Goal: Information Seeking & Learning: Learn about a topic

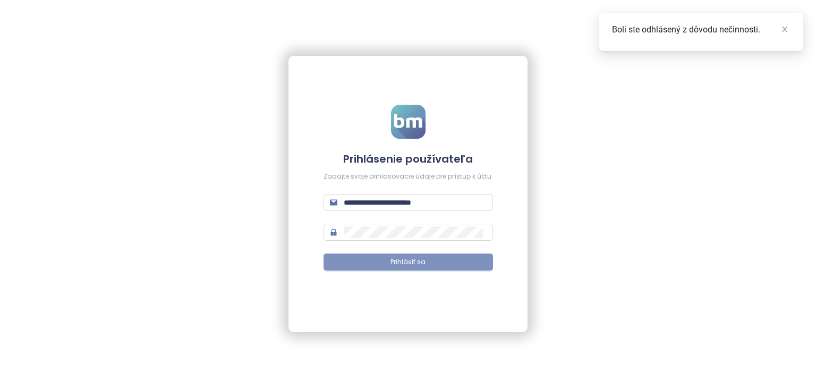
click at [432, 261] on button "Prihlásiť sa" at bounding box center [407, 261] width 169 height 17
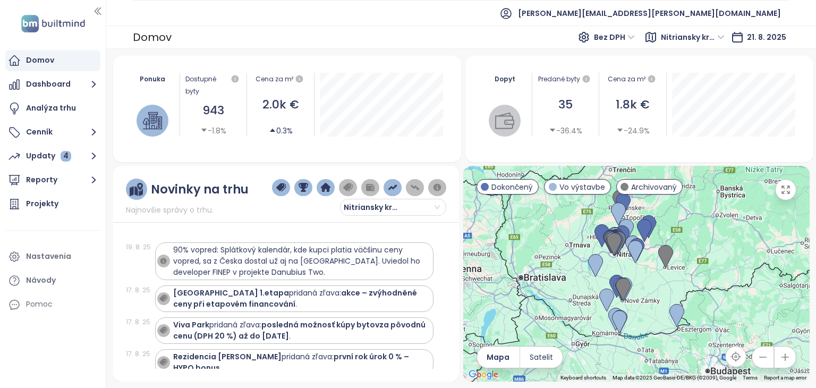
click at [698, 39] on span "Nitriansky kraj" at bounding box center [693, 37] width 64 height 16
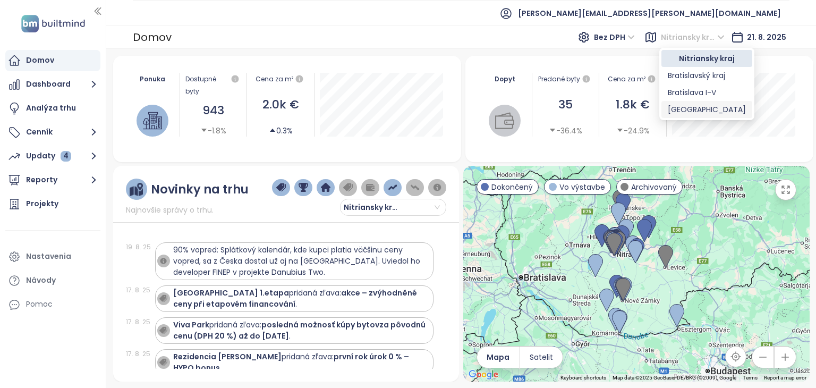
click at [689, 105] on div "[GEOGRAPHIC_DATA]" at bounding box center [706, 110] width 78 height 12
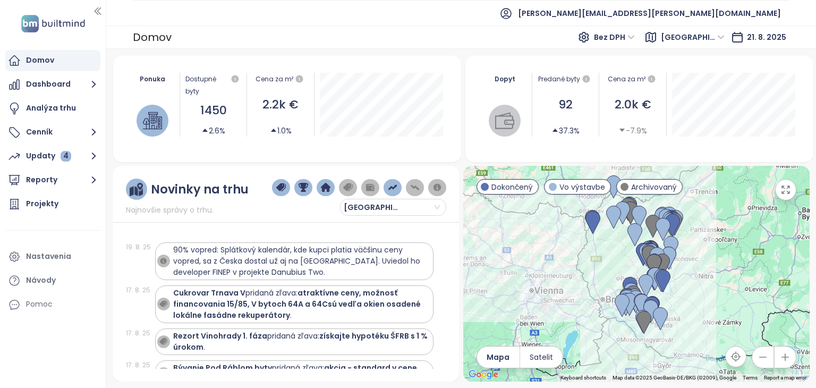
click at [782, 189] on icon "button" at bounding box center [785, 189] width 11 height 11
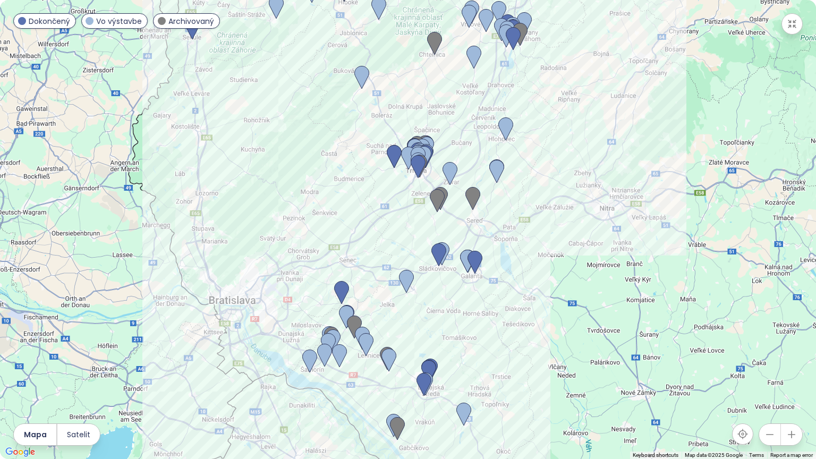
drag, startPoint x: 500, startPoint y: 342, endPoint x: 496, endPoint y: 305, distance: 36.8
click at [496, 305] on div at bounding box center [408, 229] width 816 height 459
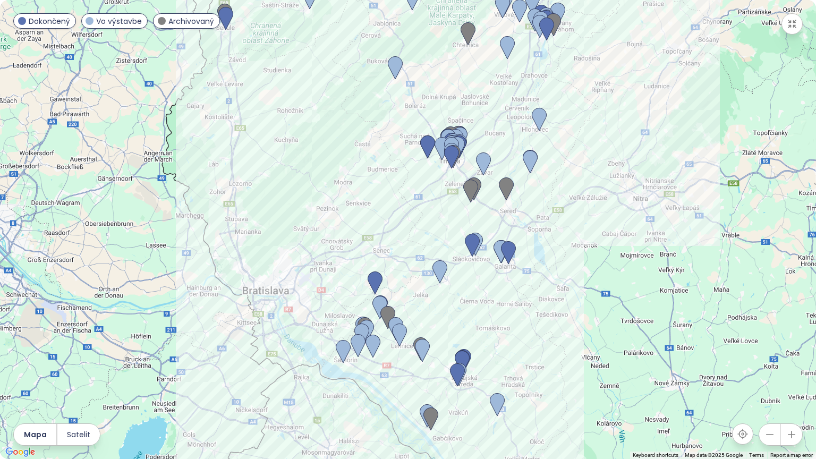
drag, startPoint x: 507, startPoint y: 303, endPoint x: 512, endPoint y: 304, distance: 5.4
click at [512, 304] on div at bounding box center [408, 229] width 816 height 459
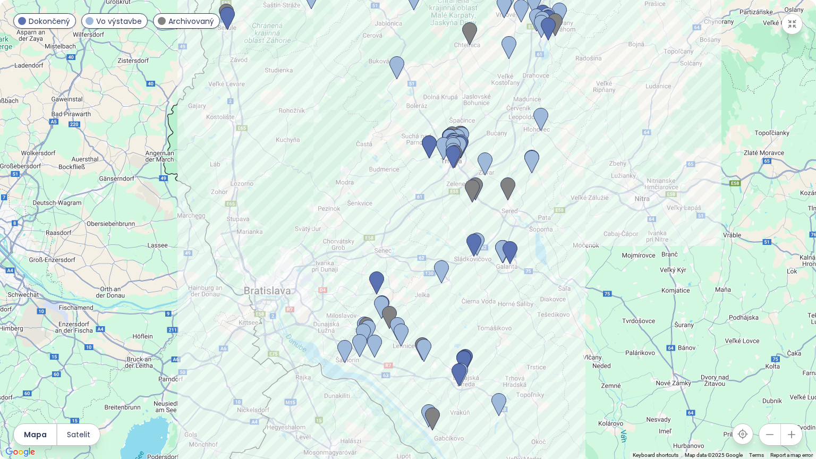
click at [791, 23] on icon "button" at bounding box center [791, 24] width 11 height 11
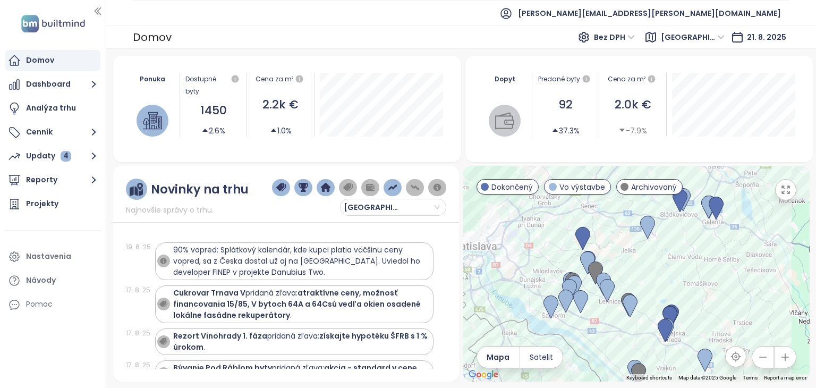
drag, startPoint x: 704, startPoint y: 271, endPoint x: 690, endPoint y: 240, distance: 34.0
click at [690, 240] on div at bounding box center [636, 274] width 346 height 216
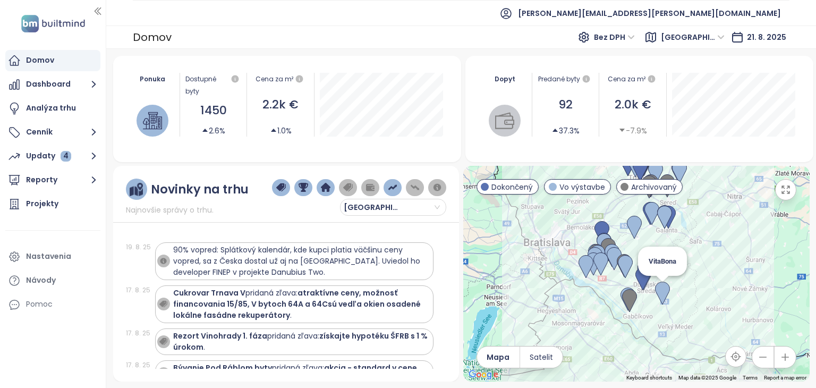
drag, startPoint x: 666, startPoint y: 294, endPoint x: 659, endPoint y: 282, distance: 13.6
click at [659, 282] on img at bounding box center [662, 292] width 15 height 23
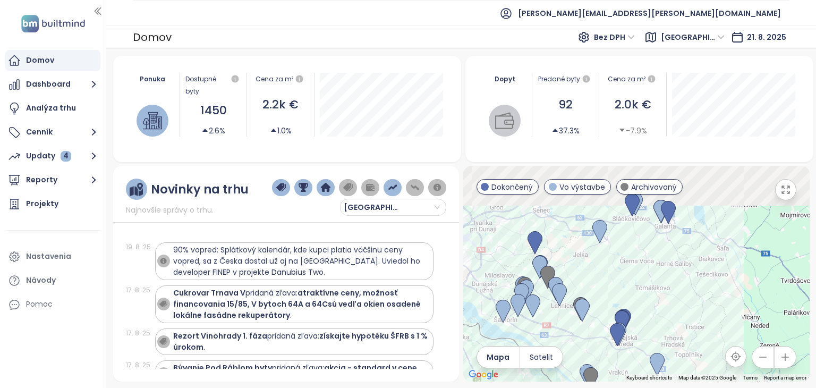
drag, startPoint x: 654, startPoint y: 287, endPoint x: 654, endPoint y: 330, distance: 43.0
click at [654, 330] on div "To navigate, press the arrow keys." at bounding box center [636, 274] width 346 height 216
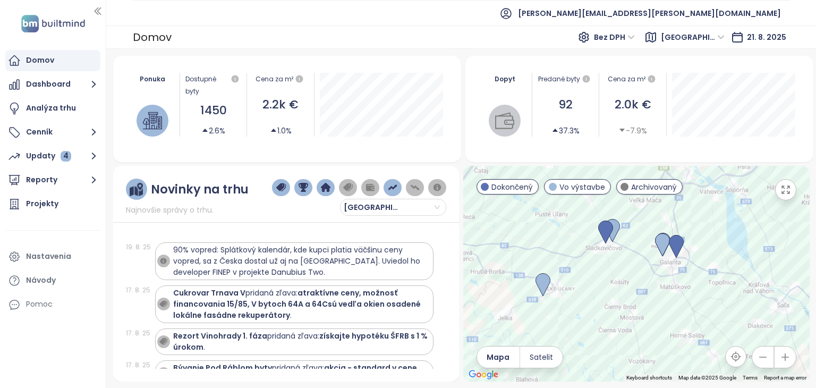
click at [668, 281] on div at bounding box center [636, 274] width 346 height 216
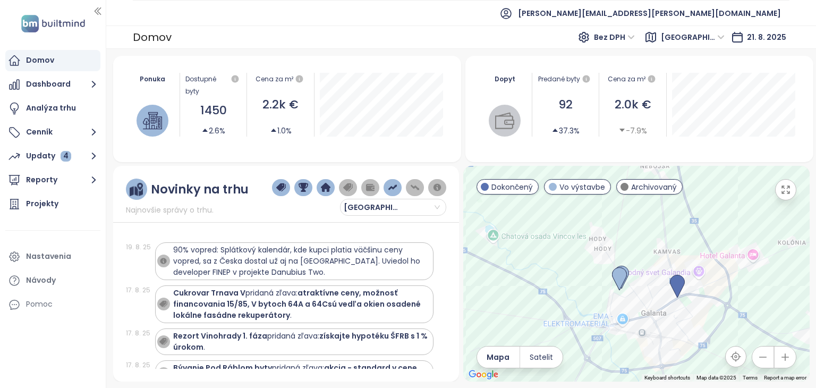
drag, startPoint x: 668, startPoint y: 270, endPoint x: 641, endPoint y: 349, distance: 84.1
click at [641, 349] on div at bounding box center [636, 274] width 346 height 216
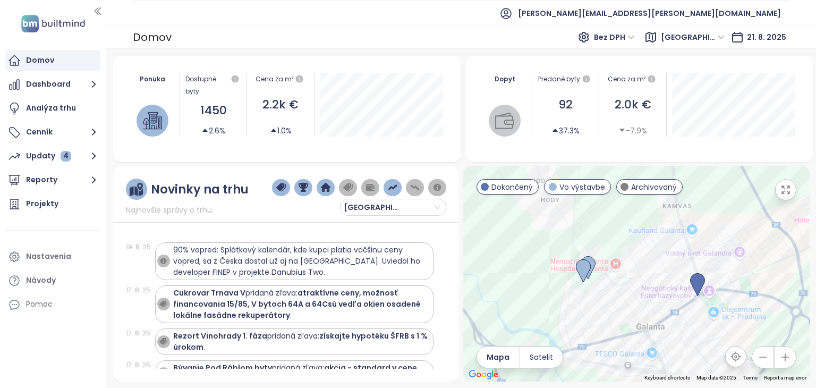
click at [656, 313] on div at bounding box center [636, 274] width 346 height 216
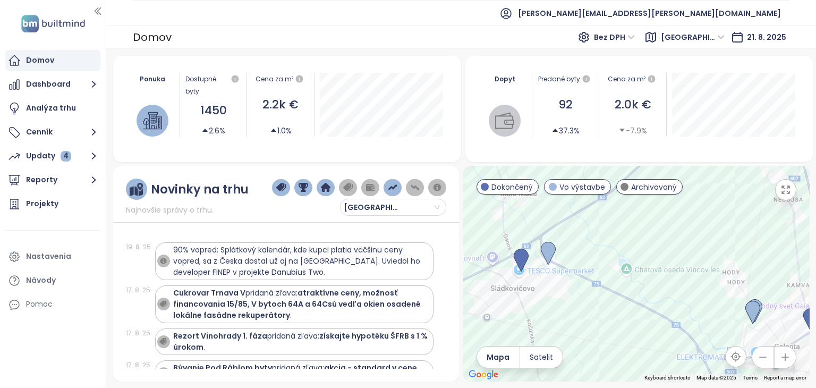
drag, startPoint x: 568, startPoint y: 292, endPoint x: 616, endPoint y: 290, distance: 48.9
click at [616, 290] on div at bounding box center [636, 274] width 346 height 216
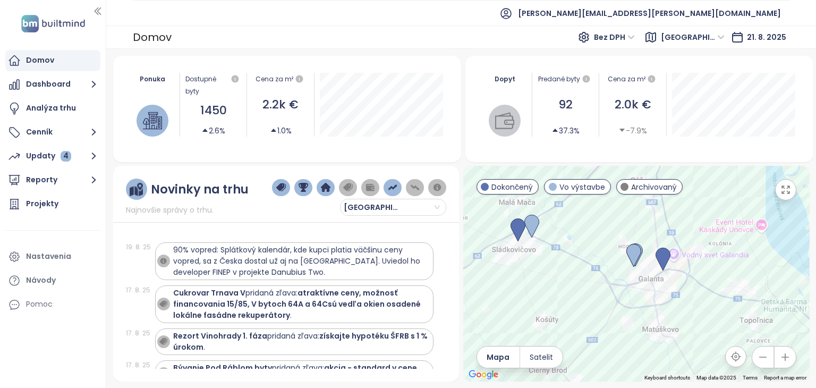
drag, startPoint x: 619, startPoint y: 289, endPoint x: 563, endPoint y: 249, distance: 69.3
click at [563, 249] on div at bounding box center [636, 274] width 346 height 216
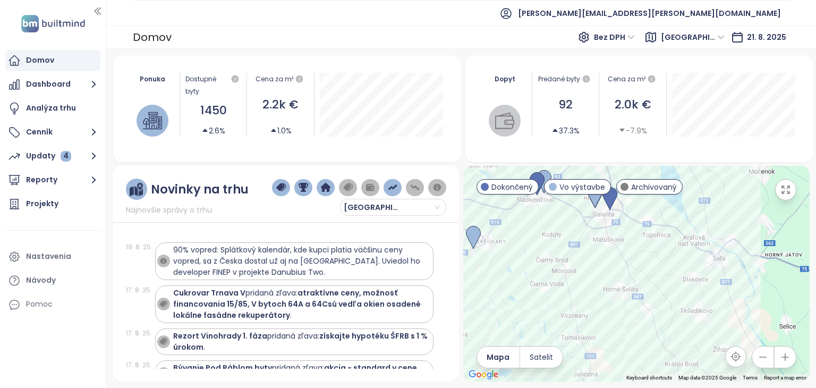
drag, startPoint x: 623, startPoint y: 302, endPoint x: 622, endPoint y: 279, distance: 22.8
click at [622, 279] on div at bounding box center [636, 274] width 346 height 216
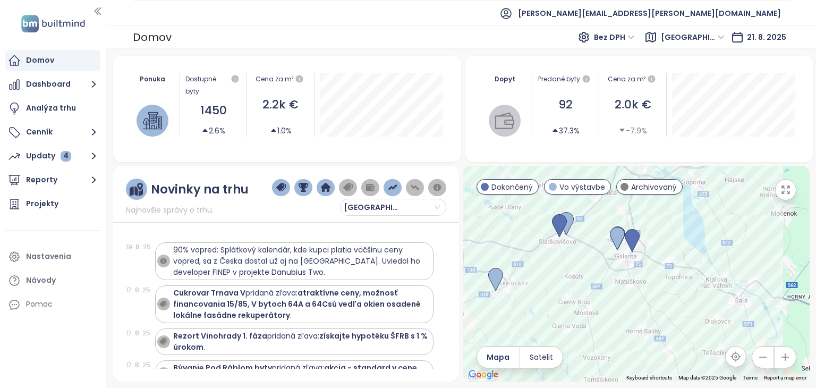
drag, startPoint x: 622, startPoint y: 279, endPoint x: 650, endPoint y: 342, distance: 69.0
click at [650, 342] on div at bounding box center [636, 274] width 346 height 216
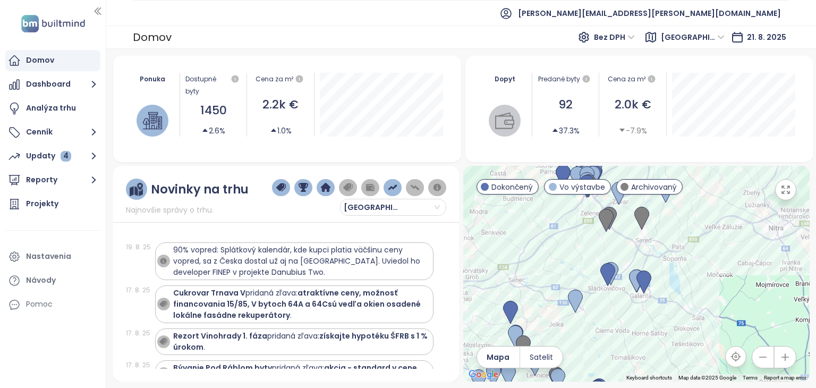
drag, startPoint x: 658, startPoint y: 229, endPoint x: 665, endPoint y: 251, distance: 23.2
click at [665, 251] on div at bounding box center [636, 274] width 346 height 216
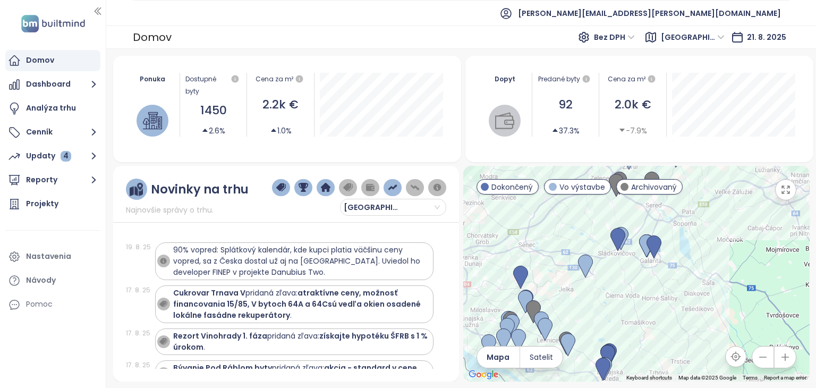
drag, startPoint x: 659, startPoint y: 267, endPoint x: 671, endPoint y: 228, distance: 40.0
click at [671, 228] on div at bounding box center [636, 274] width 346 height 216
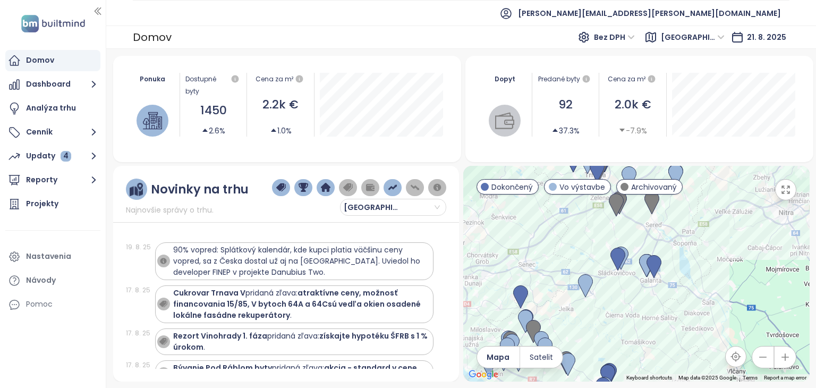
drag, startPoint x: 653, startPoint y: 222, endPoint x: 653, endPoint y: 250, distance: 27.1
click at [653, 250] on div at bounding box center [636, 274] width 346 height 216
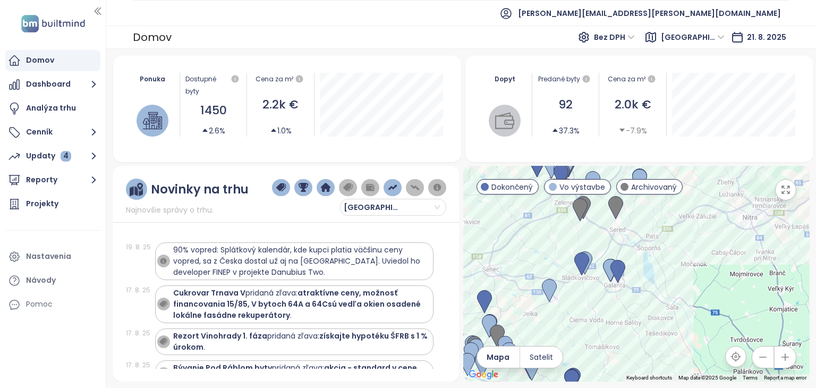
drag, startPoint x: 699, startPoint y: 254, endPoint x: 667, endPoint y: 259, distance: 32.3
click at [667, 259] on div at bounding box center [636, 274] width 346 height 216
click at [702, 37] on span "[GEOGRAPHIC_DATA]" at bounding box center [693, 37] width 64 height 16
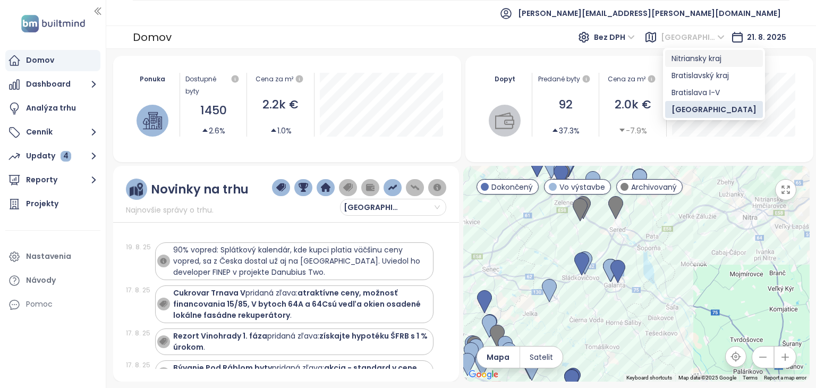
click at [689, 59] on div "Nitriansky kraj" at bounding box center [713, 59] width 85 height 12
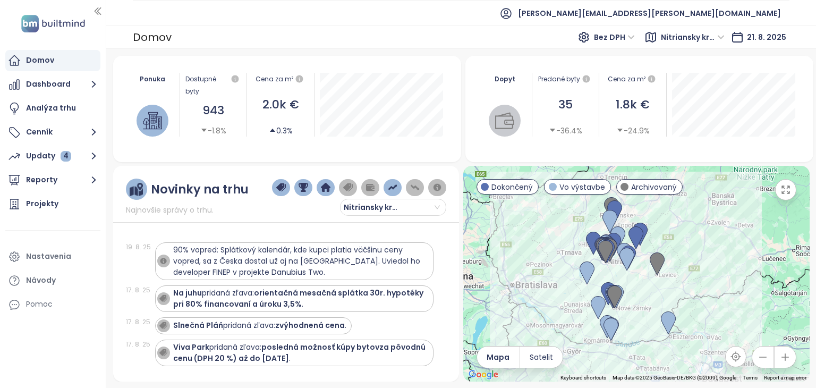
click at [699, 37] on span "Nitriansky kraj" at bounding box center [693, 37] width 64 height 16
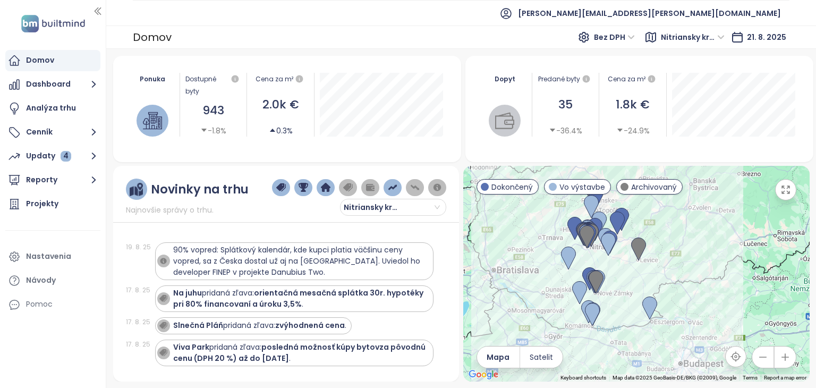
drag, startPoint x: 689, startPoint y: 228, endPoint x: 679, endPoint y: 220, distance: 12.9
click at [679, 220] on div at bounding box center [636, 274] width 346 height 216
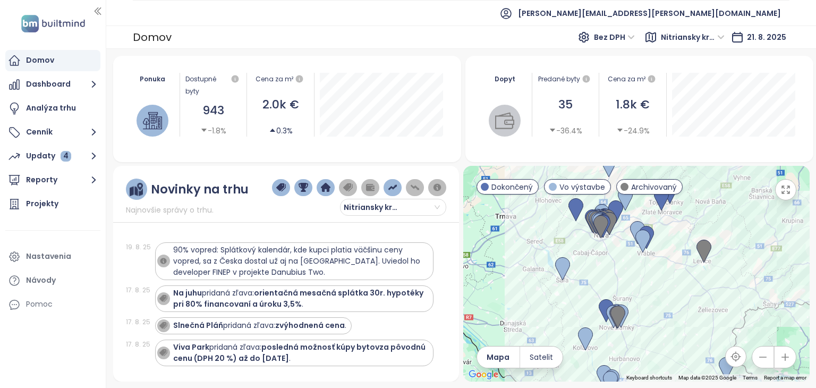
drag, startPoint x: 571, startPoint y: 262, endPoint x: 605, endPoint y: 251, distance: 35.3
click at [605, 251] on div at bounding box center [636, 274] width 346 height 216
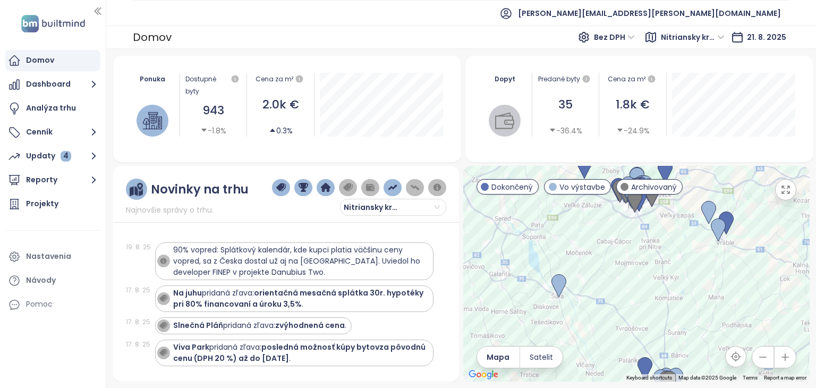
drag, startPoint x: 597, startPoint y: 269, endPoint x: 606, endPoint y: 266, distance: 9.4
click at [606, 266] on div at bounding box center [636, 274] width 346 height 216
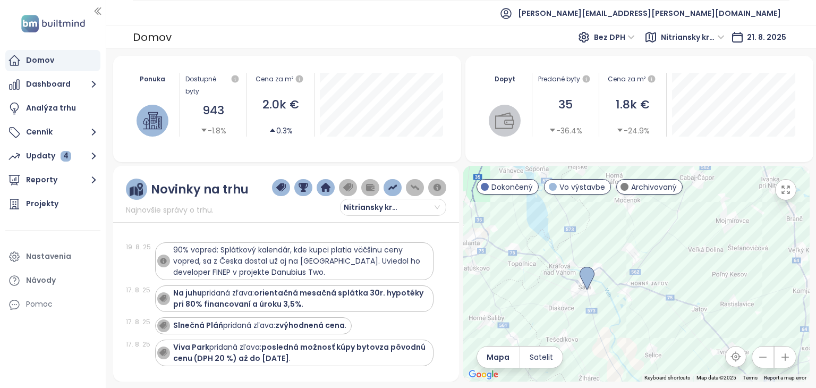
drag, startPoint x: 615, startPoint y: 258, endPoint x: 644, endPoint y: 255, distance: 28.2
click at [644, 255] on div at bounding box center [636, 274] width 346 height 216
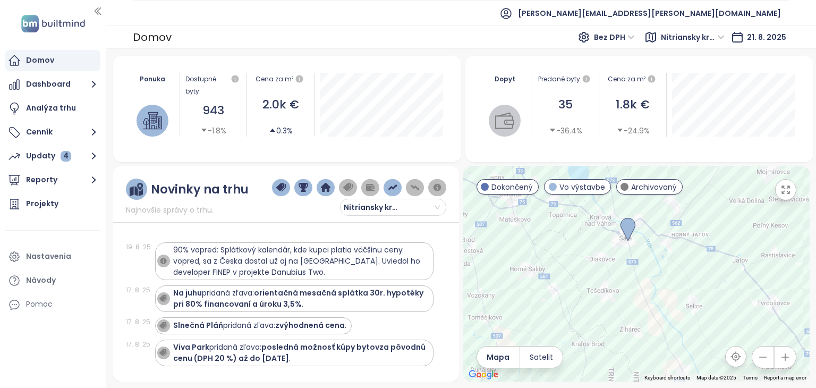
drag, startPoint x: 640, startPoint y: 255, endPoint x: 653, endPoint y: 219, distance: 39.0
click at [653, 219] on div at bounding box center [636, 274] width 346 height 216
drag, startPoint x: 654, startPoint y: 224, endPoint x: 655, endPoint y: 247, distance: 22.9
click at [655, 247] on div at bounding box center [636, 274] width 346 height 216
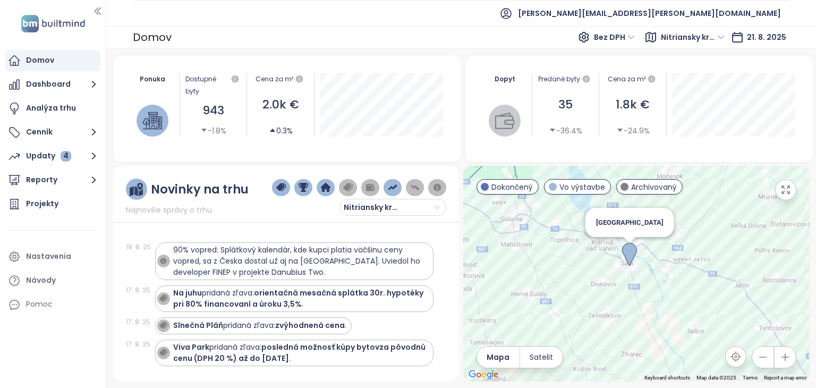
click at [629, 256] on img at bounding box center [629, 254] width 15 height 23
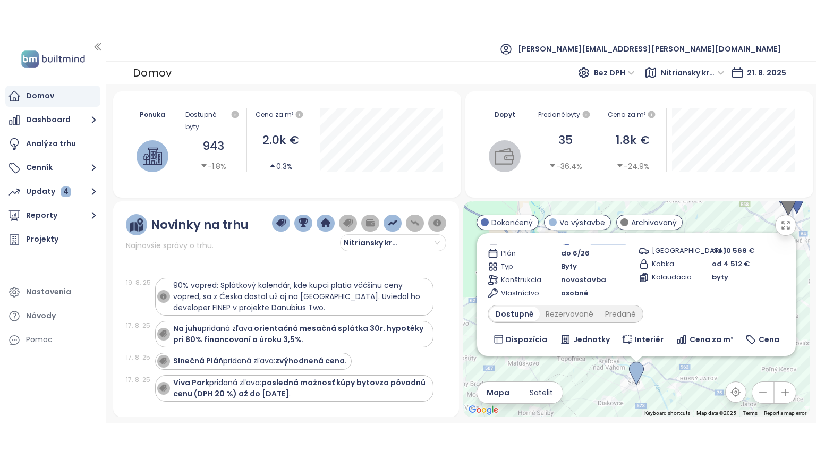
scroll to position [106, 0]
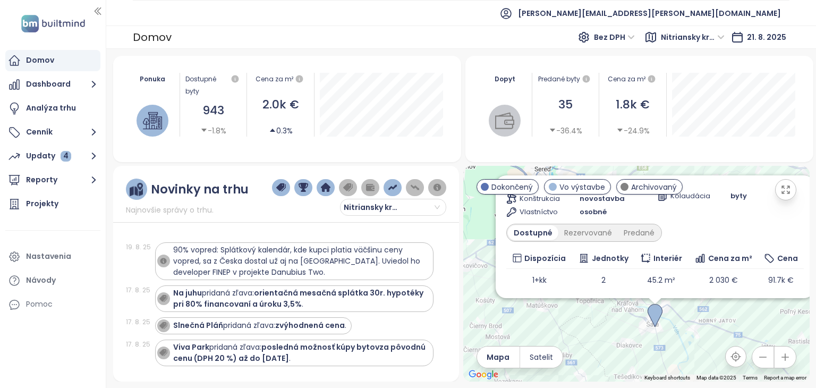
drag, startPoint x: 656, startPoint y: 351, endPoint x: 671, endPoint y: 333, distance: 23.3
click at [671, 333] on div "[GEOGRAPHIC_DATA] Vo výstavbe Adresa na križovatke [GEOGRAPHIC_DATA] a [GEOGRAP…" at bounding box center [636, 274] width 346 height 216
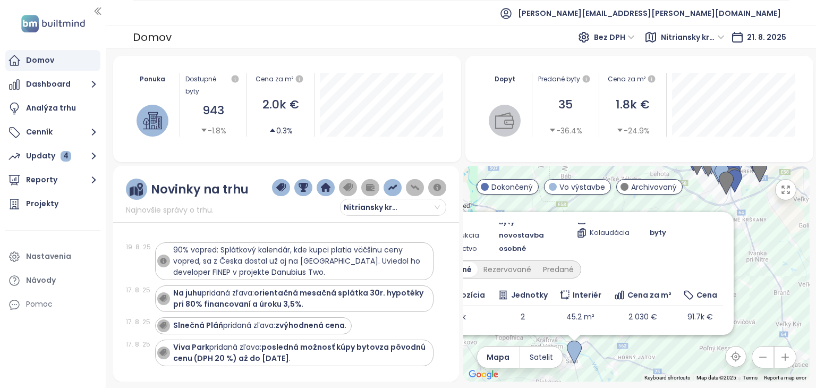
drag, startPoint x: 662, startPoint y: 352, endPoint x: 635, endPoint y: 354, distance: 27.2
click at [621, 364] on div "[GEOGRAPHIC_DATA] Vo výstavbe Adresa na križovatke [GEOGRAPHIC_DATA] a [GEOGRAP…" at bounding box center [636, 274] width 346 height 216
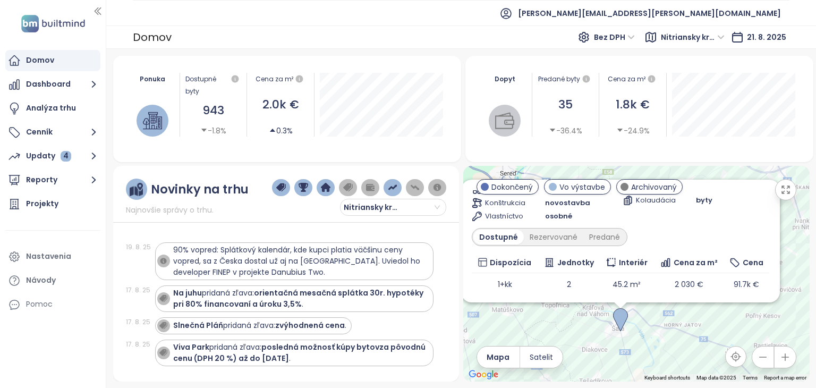
drag, startPoint x: 648, startPoint y: 349, endPoint x: 695, endPoint y: 315, distance: 57.8
click at [695, 315] on div "[GEOGRAPHIC_DATA] Vo výstavbe Adresa na križovatke [GEOGRAPHIC_DATA] a [GEOGRAP…" at bounding box center [636, 274] width 346 height 216
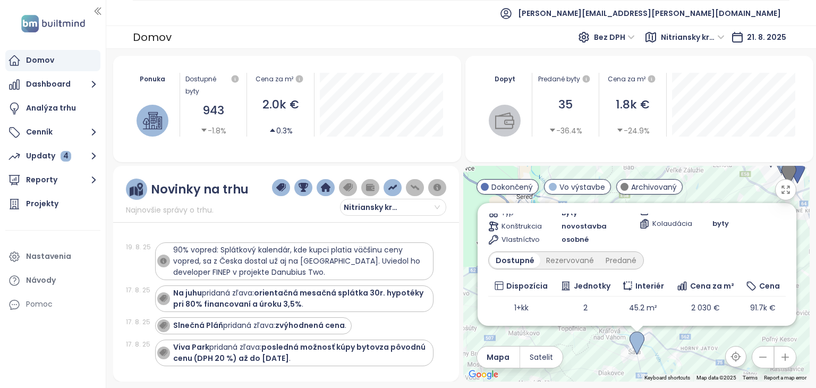
click at [713, 374] on div "[GEOGRAPHIC_DATA] Vo výstavbe Adresa na križovatke [GEOGRAPHIC_DATA] a [GEOGRAP…" at bounding box center [636, 274] width 346 height 216
click at [782, 192] on icon "button" at bounding box center [785, 189] width 7 height 7
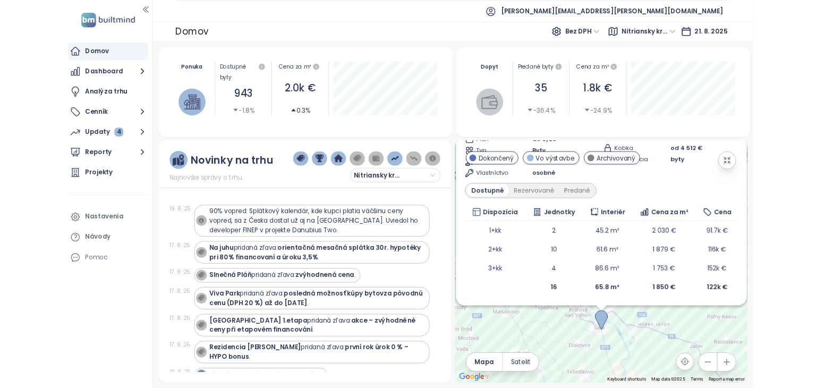
scroll to position [0, 0]
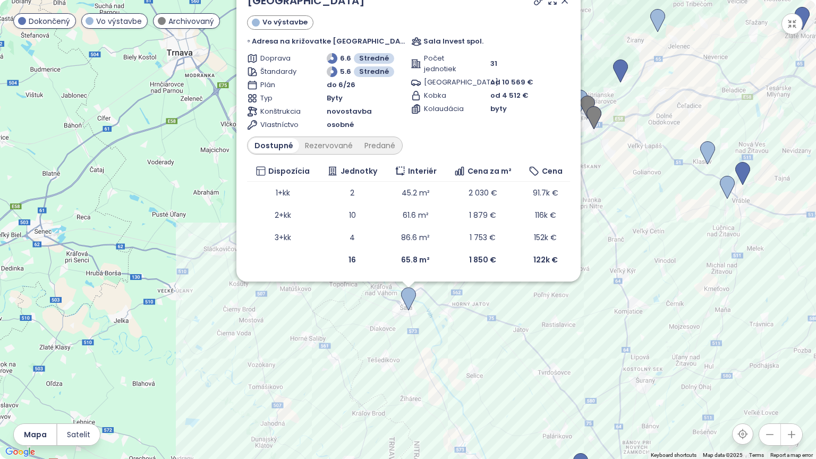
click at [523, 305] on div "[GEOGRAPHIC_DATA] Vo výstavbe Adresa na križovatke [GEOGRAPHIC_DATA] a [GEOGRAP…" at bounding box center [408, 229] width 816 height 459
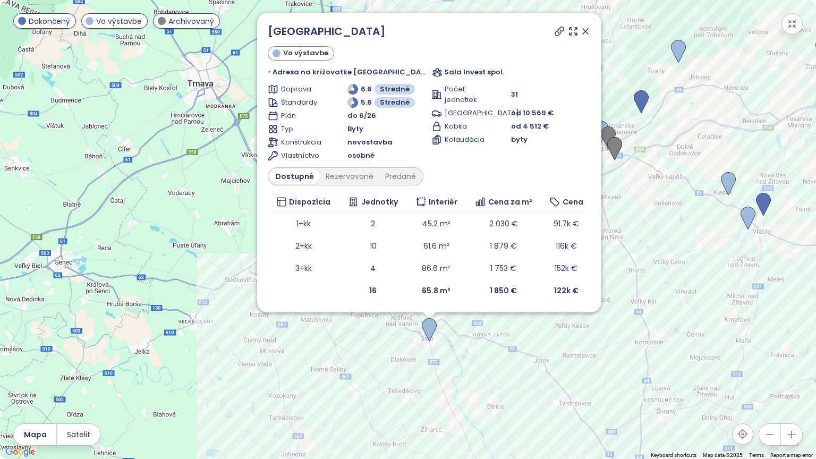
drag, startPoint x: 489, startPoint y: 379, endPoint x: 500, endPoint y: 395, distance: 19.9
click at [500, 395] on div "[GEOGRAPHIC_DATA] Vo výstavbe Adresa na križovatke [GEOGRAPHIC_DATA] a [GEOGRAP…" at bounding box center [408, 229] width 816 height 459
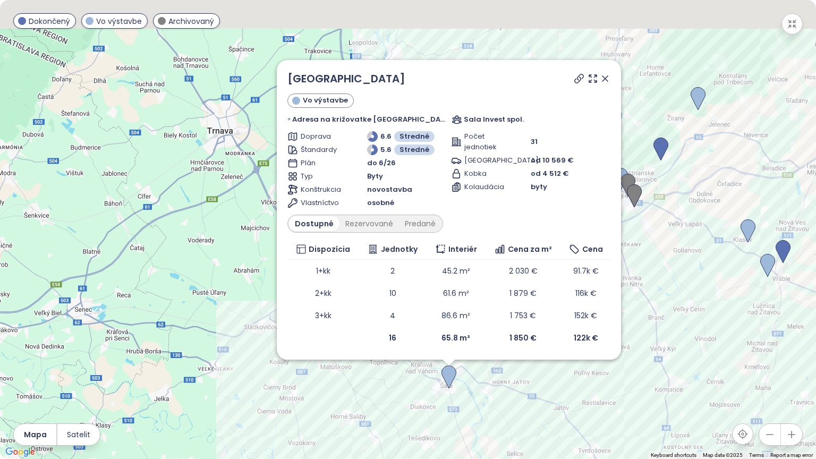
click at [515, 430] on div "[GEOGRAPHIC_DATA] Vo výstavbe Adresa na križovatke [GEOGRAPHIC_DATA] a [GEOGRAP…" at bounding box center [408, 229] width 816 height 459
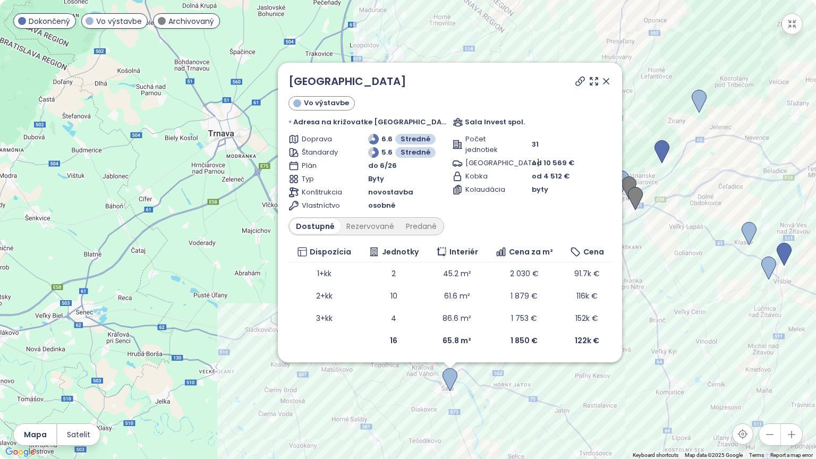
click at [792, 19] on icon "button" at bounding box center [791, 24] width 11 height 11
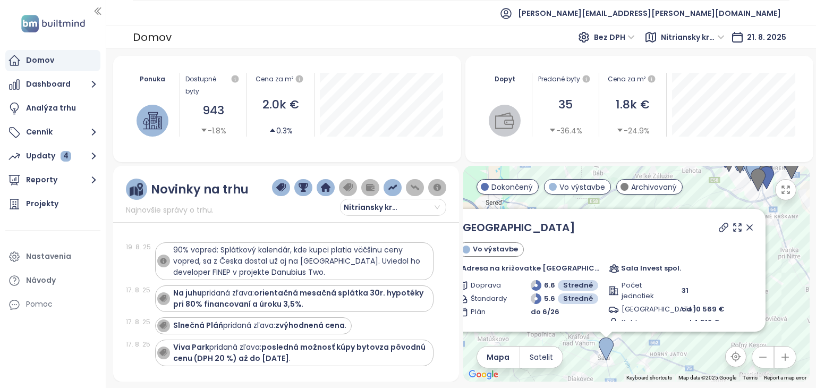
drag, startPoint x: 690, startPoint y: 238, endPoint x: 623, endPoint y: 178, distance: 90.2
click at [620, 170] on div "[GEOGRAPHIC_DATA] Vo výstavbe Adresa na križovatke [GEOGRAPHIC_DATA] a [GEOGRAP…" at bounding box center [636, 274] width 346 height 216
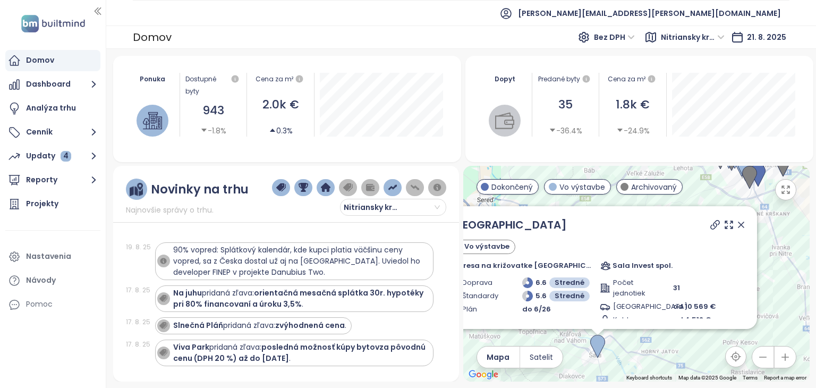
drag, startPoint x: 735, startPoint y: 222, endPoint x: 668, endPoint y: 287, distance: 93.1
click at [735, 222] on icon at bounding box center [740, 224] width 11 height 11
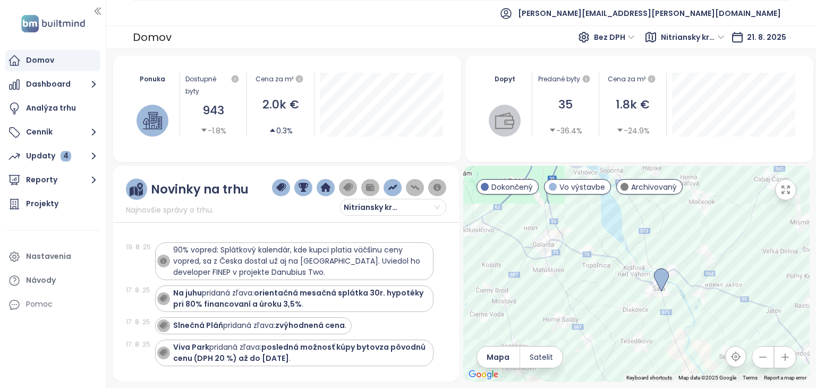
drag, startPoint x: 649, startPoint y: 307, endPoint x: 714, endPoint y: 240, distance: 93.5
click at [714, 240] on div at bounding box center [636, 274] width 346 height 216
click at [703, 38] on span "Nitriansky kraj" at bounding box center [693, 37] width 64 height 16
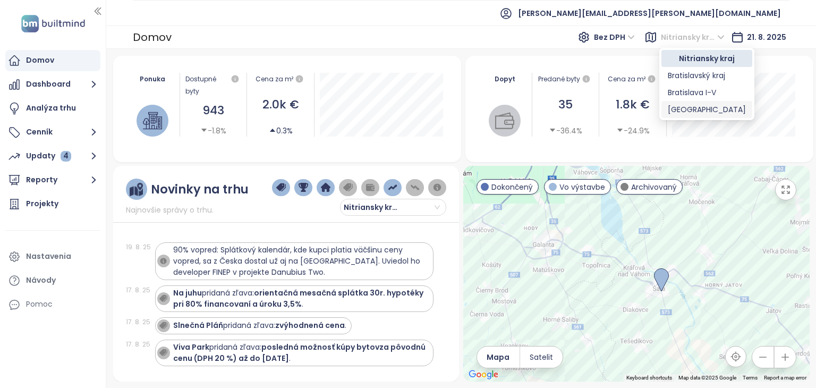
click at [690, 107] on div "[GEOGRAPHIC_DATA]" at bounding box center [706, 110] width 78 height 12
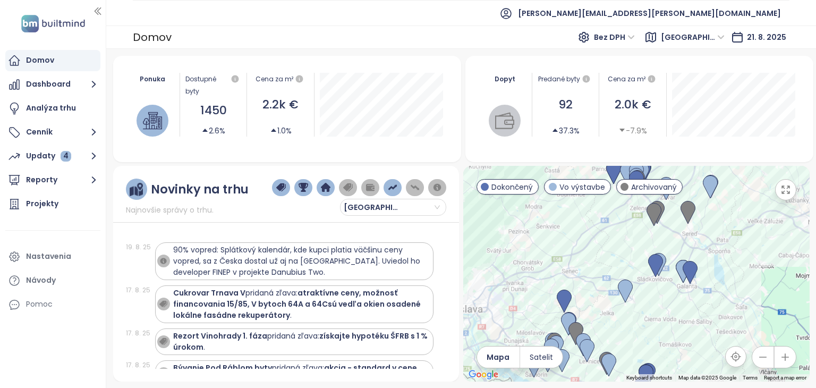
drag, startPoint x: 679, startPoint y: 245, endPoint x: 675, endPoint y: 238, distance: 7.1
click at [675, 238] on div "To navigate, press the arrow keys." at bounding box center [636, 274] width 346 height 216
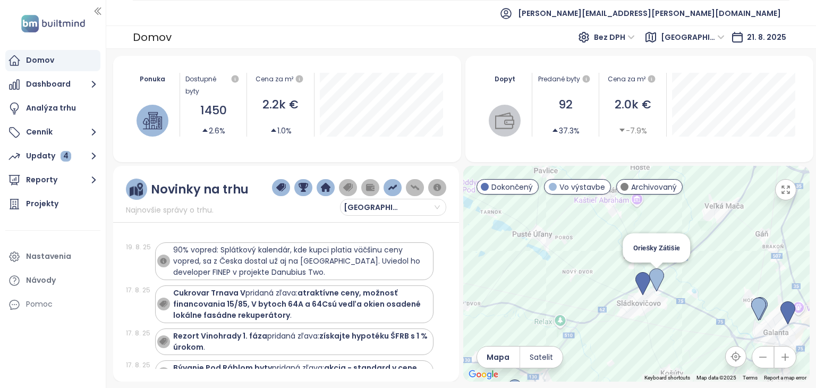
click at [652, 276] on img at bounding box center [656, 279] width 15 height 23
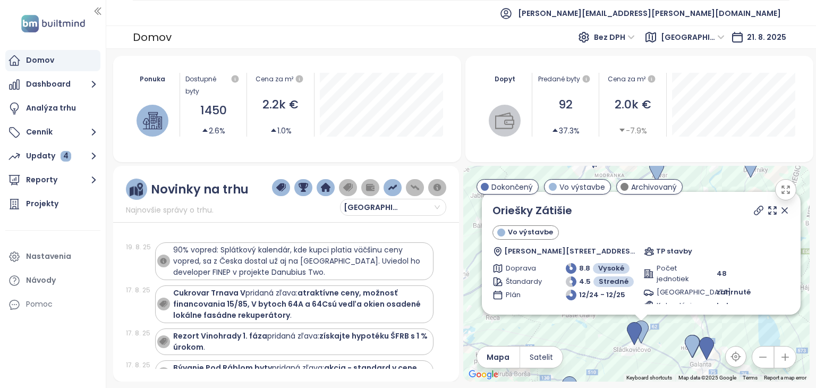
drag, startPoint x: 705, startPoint y: 275, endPoint x: 674, endPoint y: 345, distance: 76.6
click at [674, 345] on div "Oriešky Zátišie Vo výstavbe Fučíkova 286/147, 925 21 Sládkovičovo, [GEOGRAPHIC_…" at bounding box center [636, 274] width 346 height 216
click at [632, 330] on img at bounding box center [633, 333] width 15 height 23
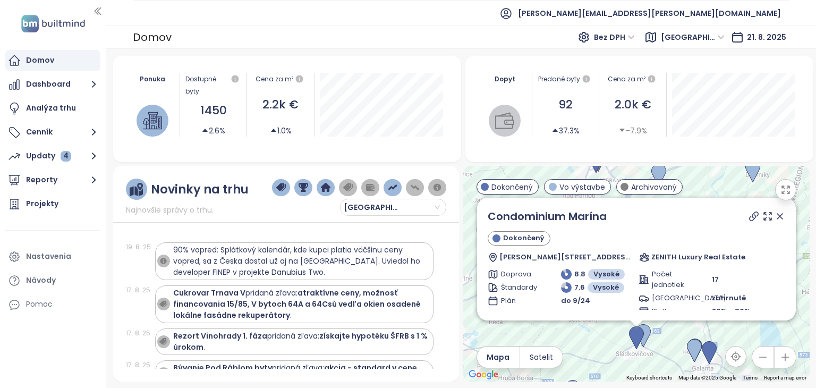
click at [774, 217] on icon at bounding box center [779, 216] width 11 height 11
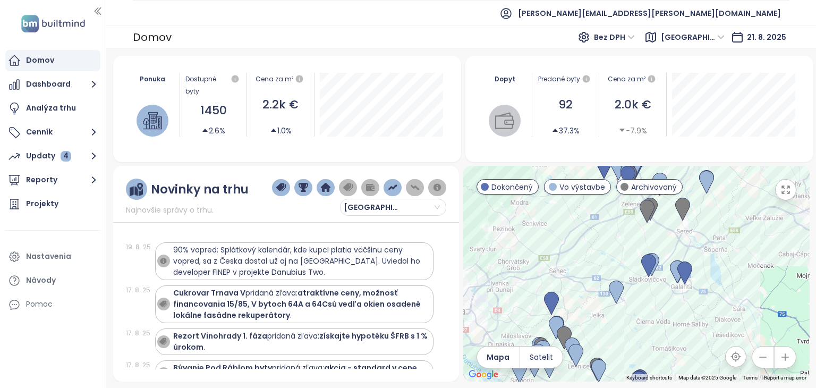
drag, startPoint x: 743, startPoint y: 263, endPoint x: 695, endPoint y: 242, distance: 52.8
click at [695, 242] on div at bounding box center [636, 274] width 346 height 216
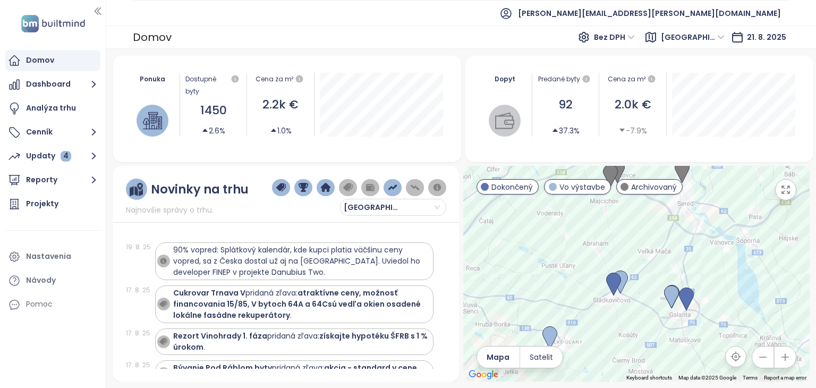
drag, startPoint x: 659, startPoint y: 256, endPoint x: 659, endPoint y: 238, distance: 18.1
click at [659, 238] on div at bounding box center [636, 274] width 346 height 216
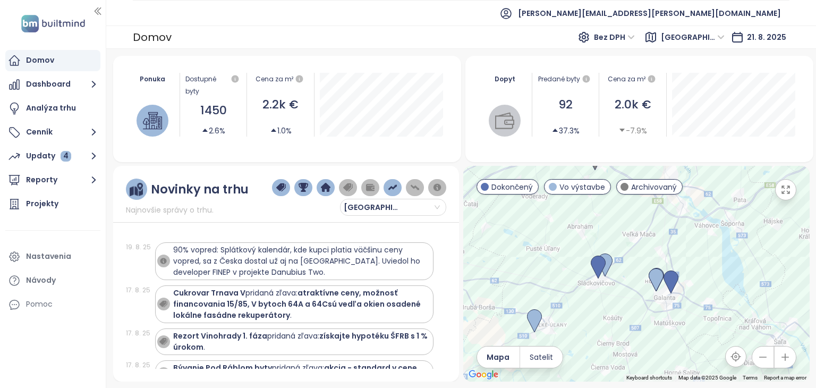
click at [672, 234] on div at bounding box center [636, 274] width 346 height 216
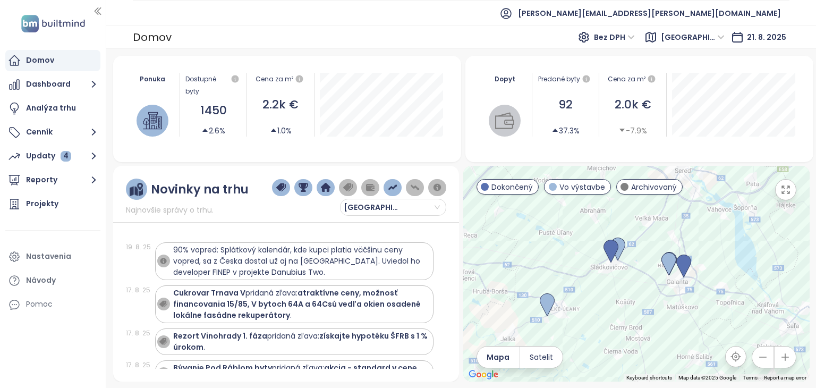
drag, startPoint x: 713, startPoint y: 233, endPoint x: 722, endPoint y: 229, distance: 9.8
click at [722, 229] on div at bounding box center [636, 274] width 346 height 216
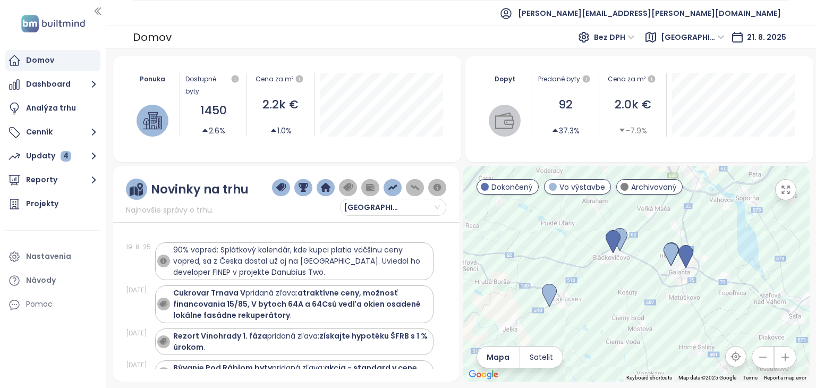
drag, startPoint x: 579, startPoint y: 267, endPoint x: 581, endPoint y: 257, distance: 9.8
click at [581, 257] on div at bounding box center [636, 274] width 346 height 216
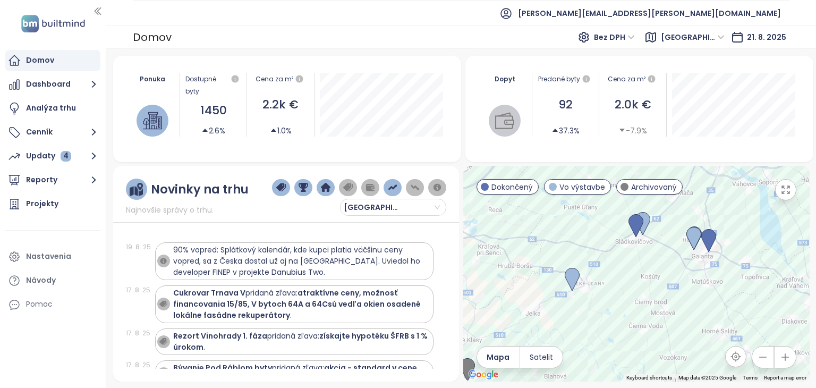
click at [616, 294] on div at bounding box center [636, 274] width 346 height 216
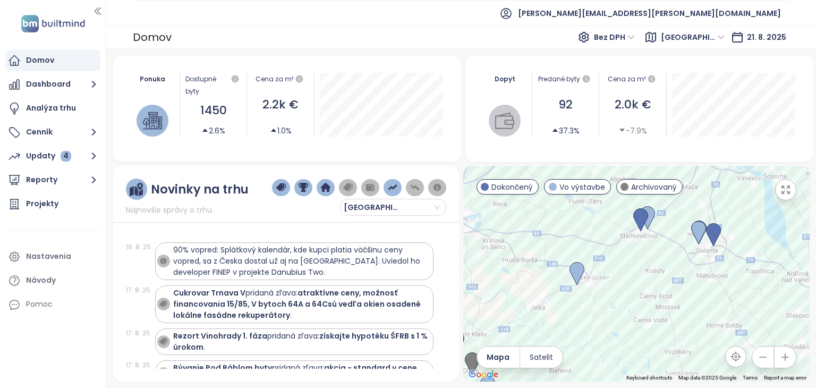
drag, startPoint x: 614, startPoint y: 281, endPoint x: 619, endPoint y: 277, distance: 6.1
click at [619, 277] on div at bounding box center [636, 274] width 346 height 216
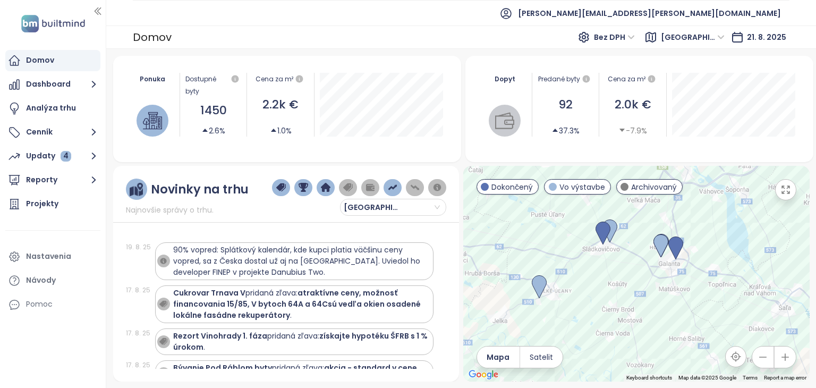
drag, startPoint x: 619, startPoint y: 277, endPoint x: 580, endPoint y: 295, distance: 42.5
click at [580, 295] on div at bounding box center [636, 274] width 346 height 216
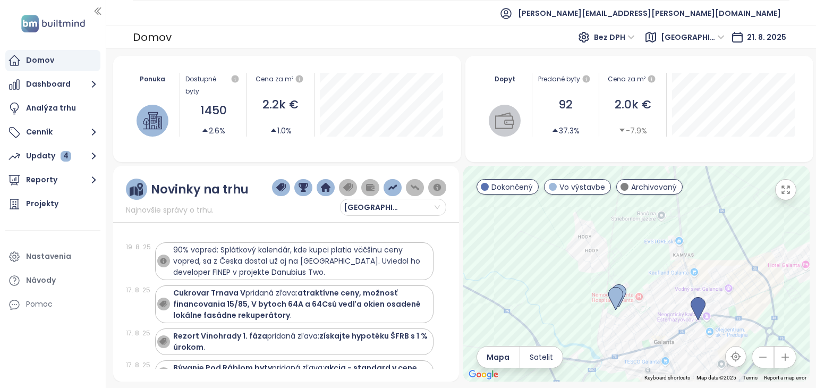
drag, startPoint x: 674, startPoint y: 264, endPoint x: 623, endPoint y: 223, distance: 65.3
click at [623, 223] on div at bounding box center [636, 274] width 346 height 216
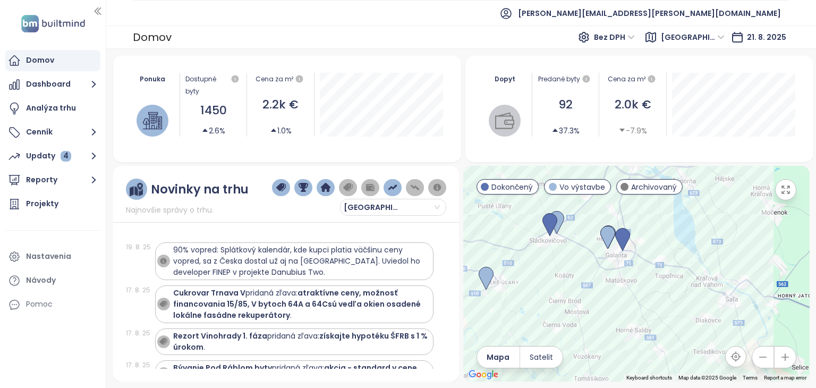
drag, startPoint x: 672, startPoint y: 255, endPoint x: 652, endPoint y: 246, distance: 22.8
click at [652, 246] on div at bounding box center [636, 274] width 346 height 216
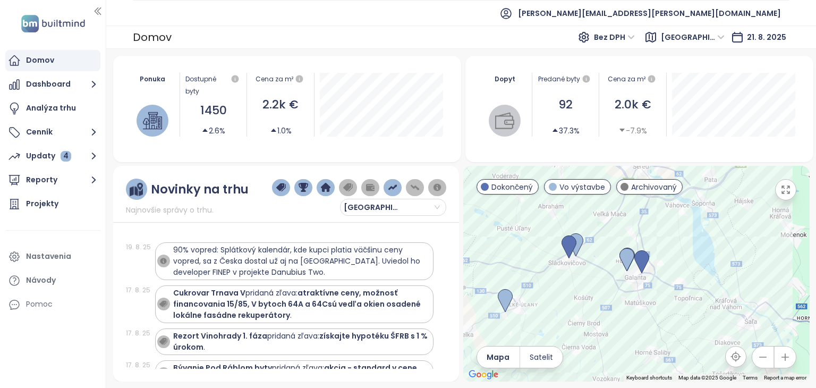
drag, startPoint x: 622, startPoint y: 280, endPoint x: 637, endPoint y: 292, distance: 18.5
click at [637, 292] on div at bounding box center [636, 274] width 346 height 216
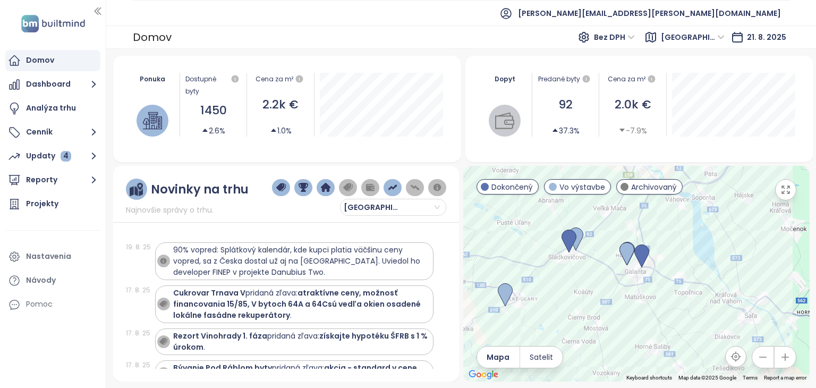
drag, startPoint x: 726, startPoint y: 282, endPoint x: 688, endPoint y: 262, distance: 43.2
click at [688, 262] on div at bounding box center [636, 274] width 346 height 216
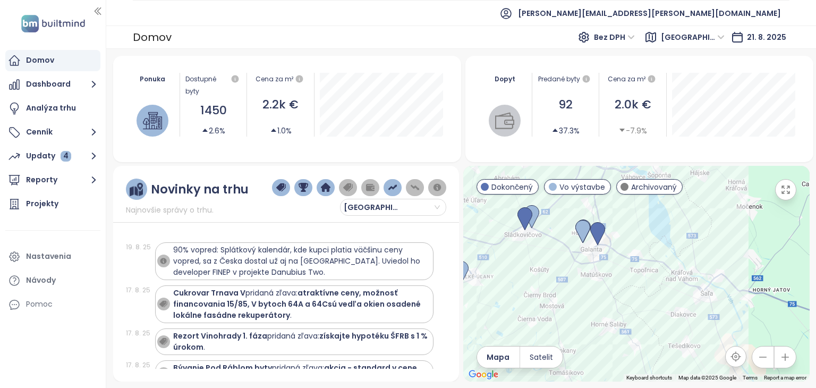
click at [681, 44] on span "[GEOGRAPHIC_DATA]" at bounding box center [693, 37] width 64 height 16
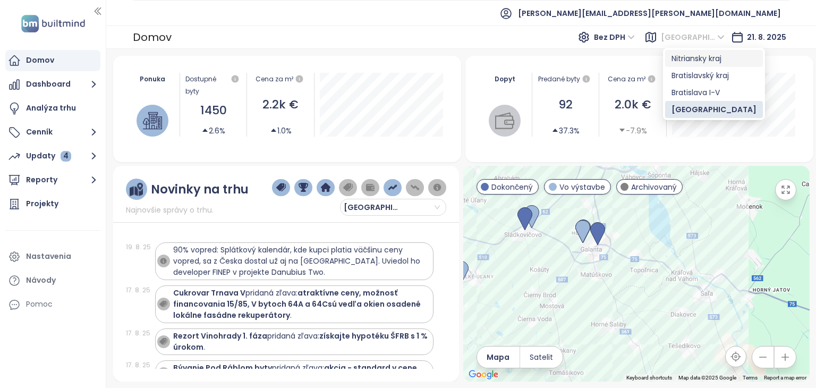
click at [690, 59] on div "Nitriansky kraj" at bounding box center [713, 59] width 85 height 12
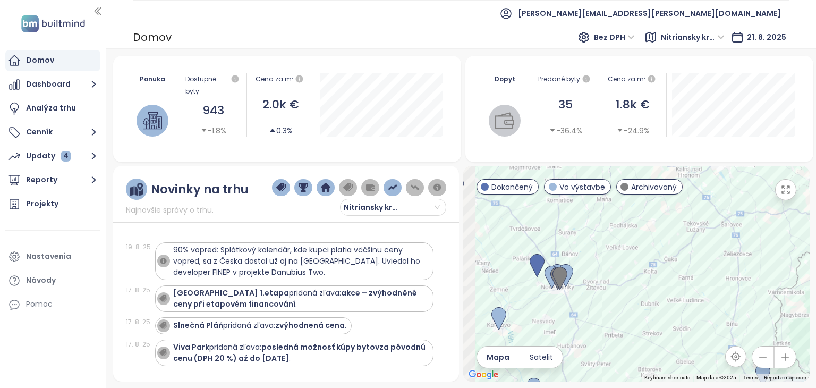
drag, startPoint x: 713, startPoint y: 260, endPoint x: 750, endPoint y: 247, distance: 39.5
click at [752, 245] on div at bounding box center [636, 274] width 346 height 216
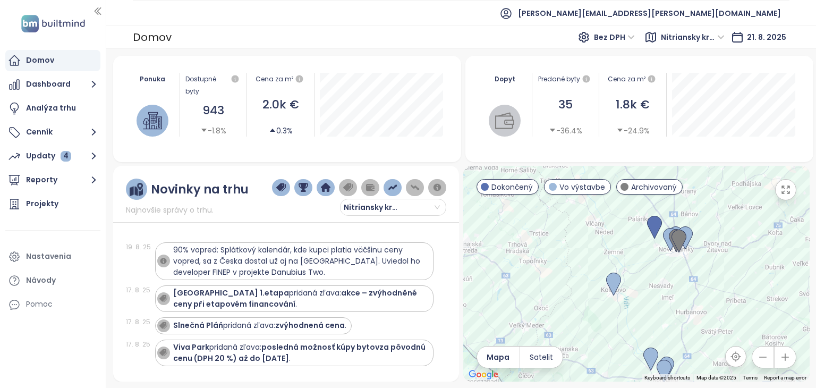
drag, startPoint x: 633, startPoint y: 294, endPoint x: 694, endPoint y: 264, distance: 68.2
click at [694, 264] on div at bounding box center [636, 274] width 346 height 216
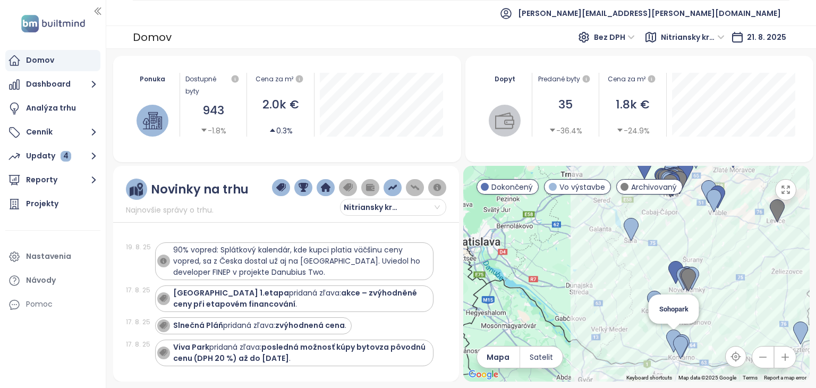
drag, startPoint x: 676, startPoint y: 325, endPoint x: 672, endPoint y: 288, distance: 37.5
click at [677, 330] on div "Sohopark" at bounding box center [636, 274] width 346 height 216
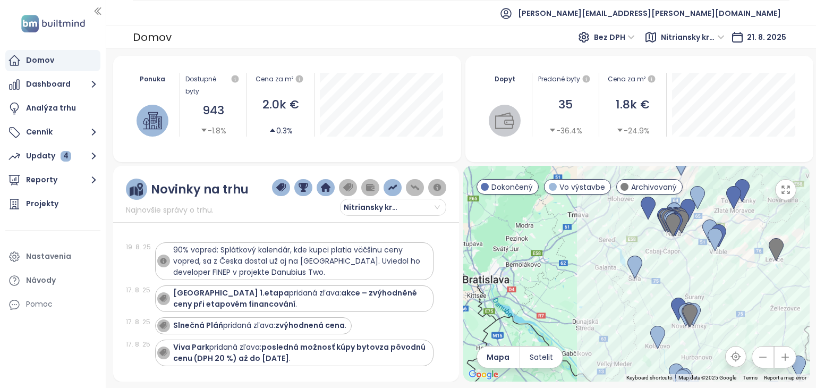
drag, startPoint x: 666, startPoint y: 244, endPoint x: 666, endPoint y: 259, distance: 14.9
click at [666, 259] on div at bounding box center [636, 274] width 346 height 216
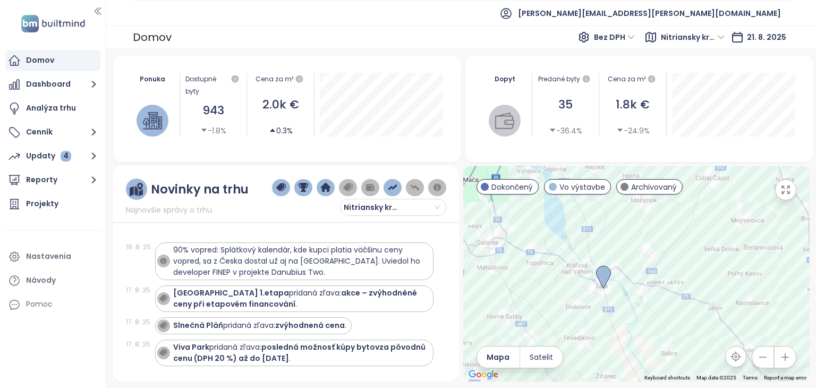
drag, startPoint x: 650, startPoint y: 284, endPoint x: 657, endPoint y: 284, distance: 6.4
click at [657, 284] on div at bounding box center [636, 274] width 346 height 216
